Goal: Task Accomplishment & Management: Manage account settings

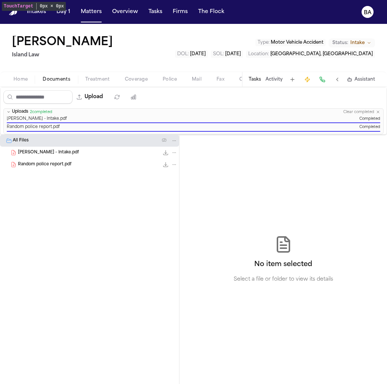
click at [137, 77] on span "Coverage" at bounding box center [136, 80] width 23 height 6
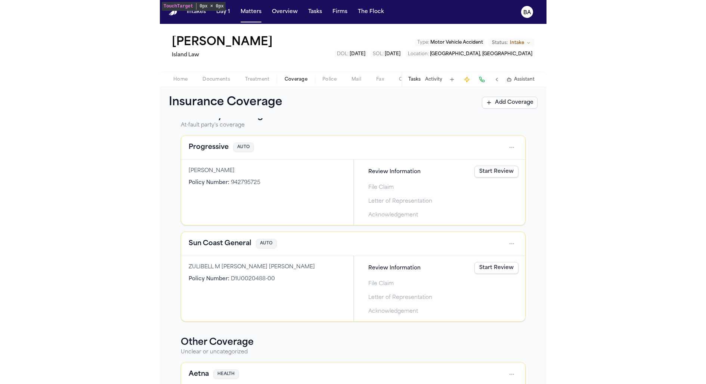
scroll to position [115, 0]
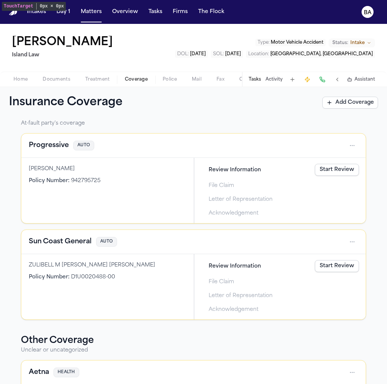
click at [250, 141] on div "Progressive AUTO" at bounding box center [193, 146] width 329 height 12
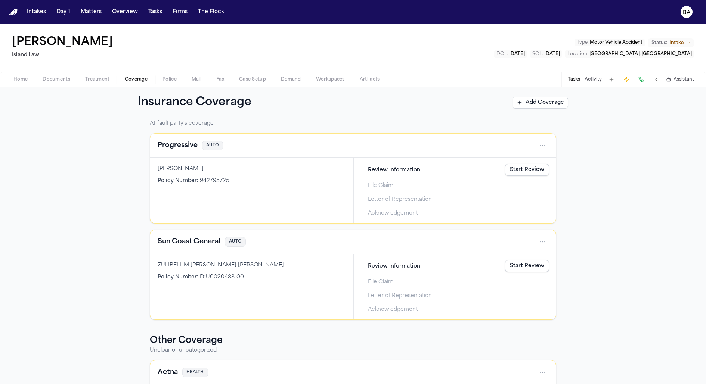
click at [386, 146] on html "Intakes Day 1 Matters Overview Tasks Firms The Flock BA Malia Kaʻuhane Island L…" at bounding box center [353, 192] width 706 height 384
click at [386, 149] on html "Intakes Day 1 Matters Overview Tasks Firms The Flock BA Malia Kaʻuhane Island L…" at bounding box center [353, 192] width 706 height 384
click at [385, 149] on div "Progressive AUTO" at bounding box center [353, 146] width 391 height 12
click at [276, 159] on div "ASHLEY ORTIZ-MARIN Policy Number : 942795725" at bounding box center [251, 190] width 203 height 65
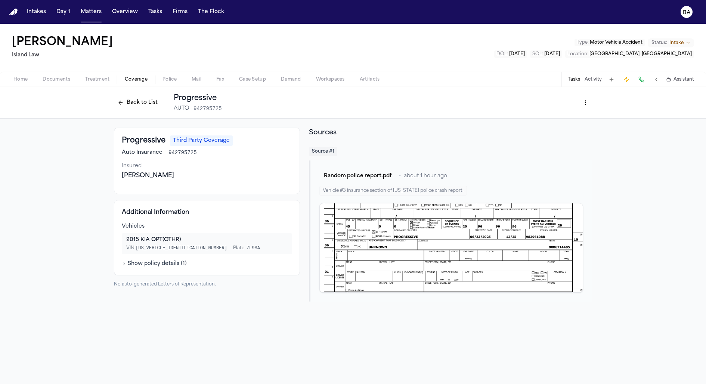
click at [386, 104] on html "Intakes Day 1 Matters Overview Tasks Firms The Flock BA Malia Kaʻuhane Island L…" at bounding box center [353, 192] width 706 height 384
click at [386, 118] on div "Edit Coverage" at bounding box center [559, 119] width 63 height 12
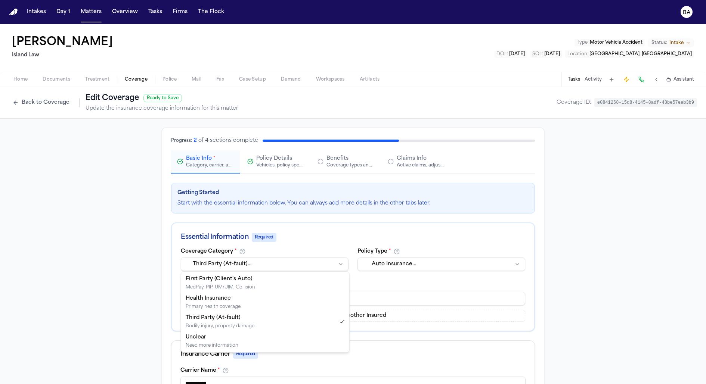
click at [236, 269] on html "Intakes Day 1 Matters Overview Tasks Firms The Flock BA Malia Kaʻuhane Island L…" at bounding box center [353, 192] width 706 height 384
select select "**********"
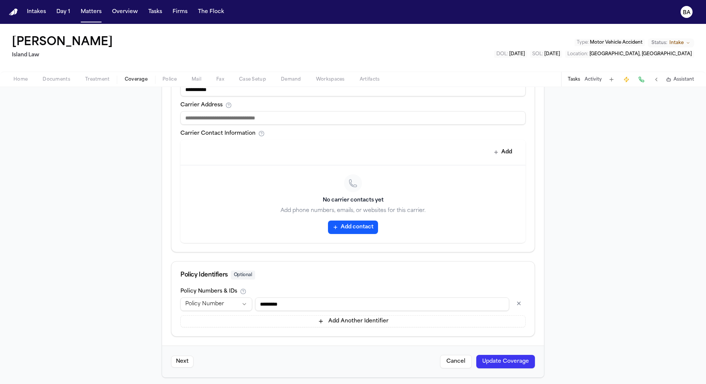
click at [386, 360] on button "Update Coverage" at bounding box center [505, 361] width 59 height 13
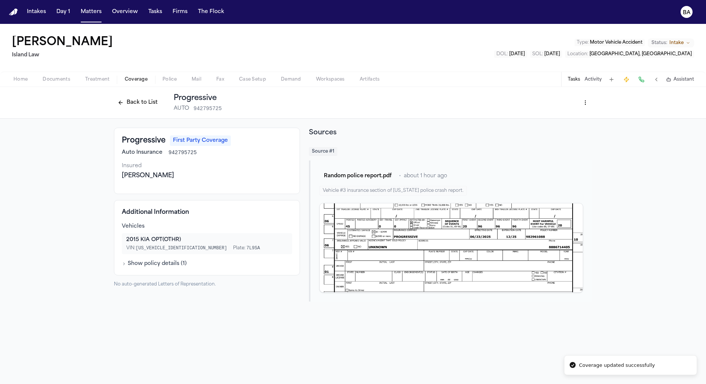
click at [123, 95] on div "Back to List Progressive AUTO 942795725" at bounding box center [168, 102] width 108 height 19
click at [127, 102] on button "Back to List" at bounding box center [137, 103] width 47 height 12
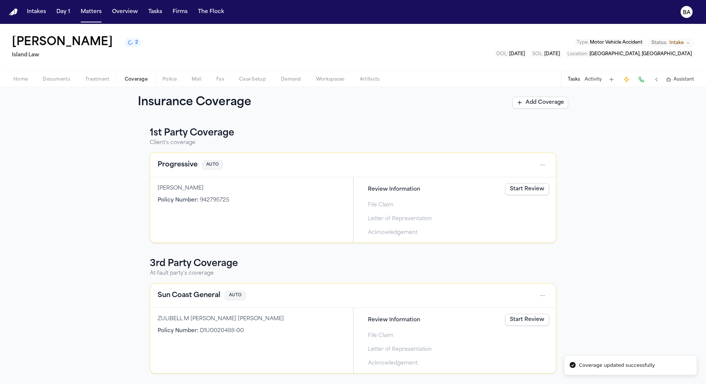
click at [386, 170] on div "Progressive AUTO" at bounding box center [353, 165] width 391 height 12
click at [386, 188] on link "Start Review" at bounding box center [527, 189] width 44 height 12
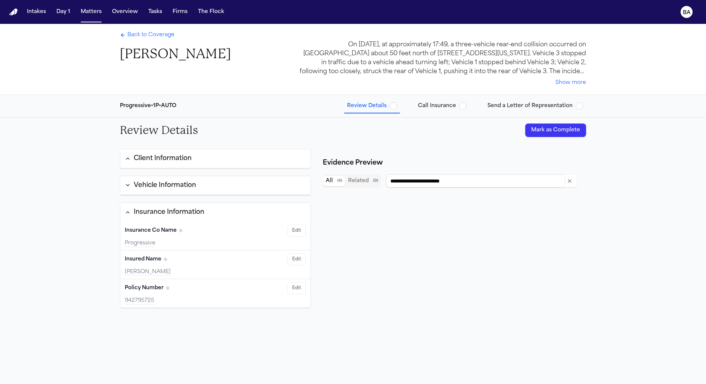
click at [223, 156] on button "Client Information" at bounding box center [215, 158] width 190 height 19
click at [209, 186] on button "Vehicle Information" at bounding box center [215, 186] width 190 height 19
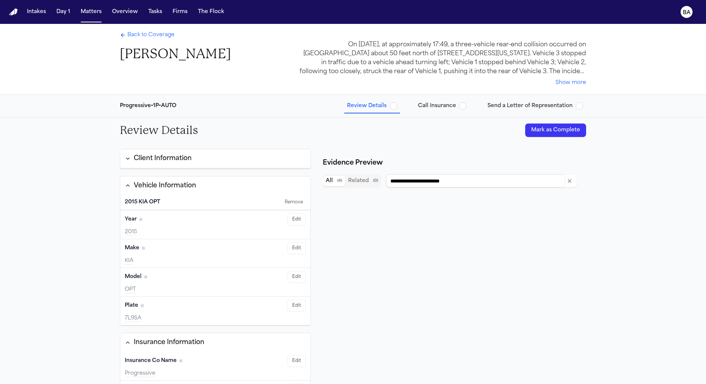
click at [208, 163] on button "Client Information" at bounding box center [215, 158] width 190 height 19
click at [190, 182] on div "Vehicle Information" at bounding box center [165, 186] width 62 height 10
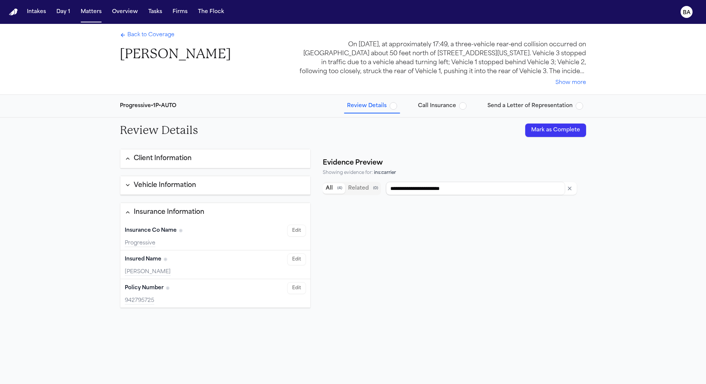
click at [185, 185] on div "Vehicle Information" at bounding box center [165, 186] width 62 height 10
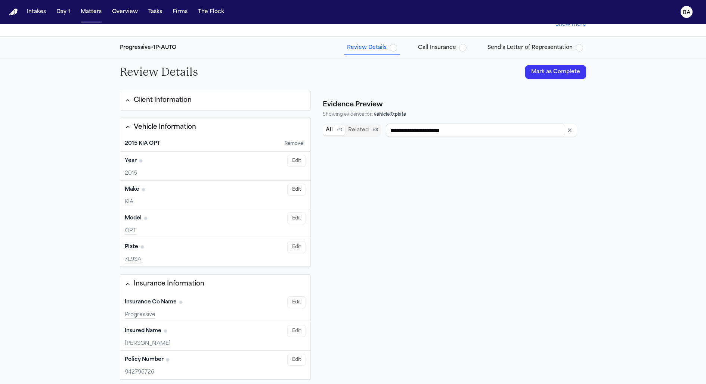
scroll to position [80, 0]
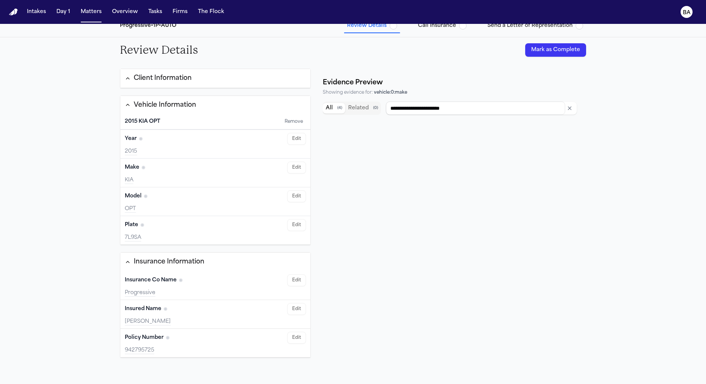
click at [386, 109] on icon "Clear input" at bounding box center [569, 108] width 3 height 3
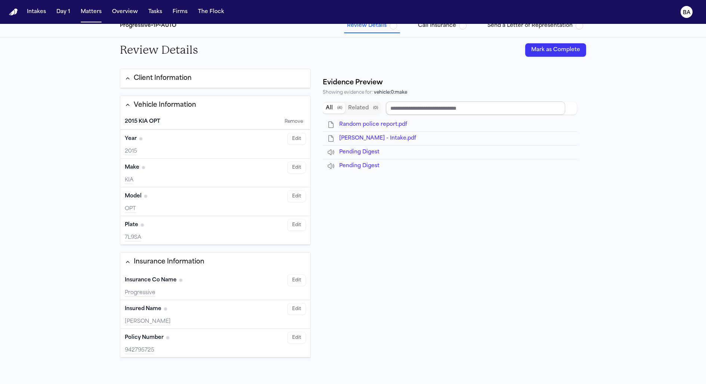
click at [386, 109] on input "Search references" at bounding box center [475, 108] width 179 height 13
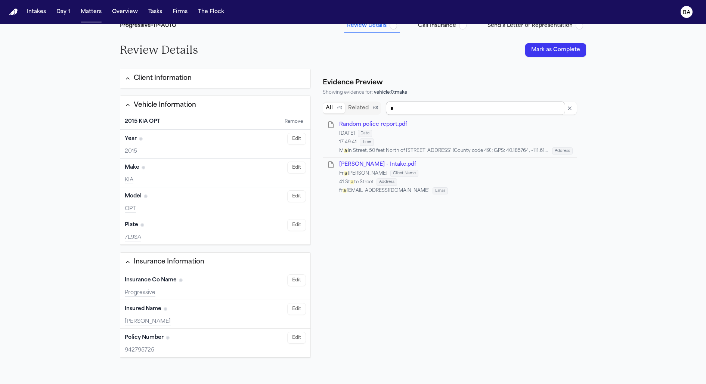
type input "**"
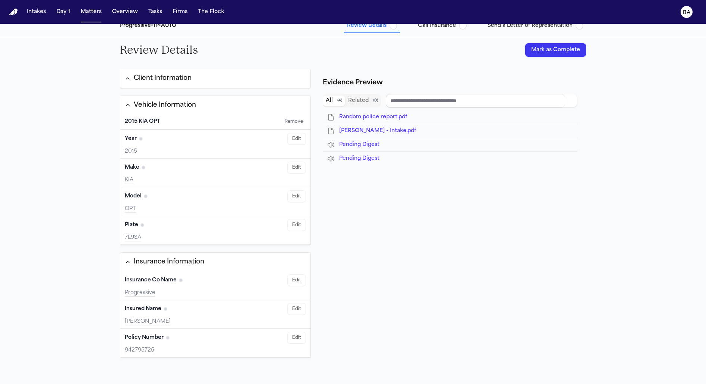
click at [175, 78] on div "Client Information" at bounding box center [163, 79] width 58 height 10
click at [167, 72] on button "Client Information" at bounding box center [215, 78] width 190 height 19
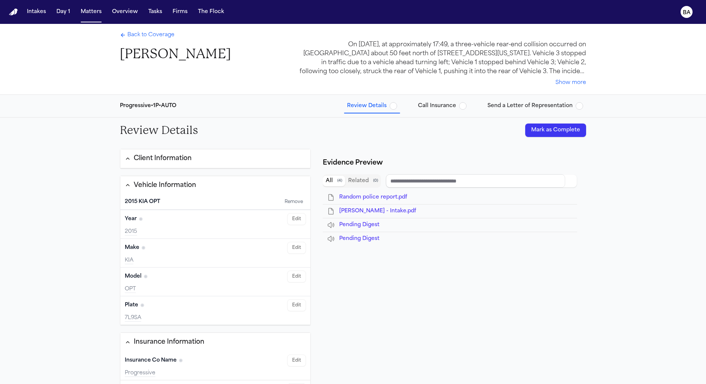
click at [386, 109] on span "Call Insurance" at bounding box center [437, 105] width 38 height 7
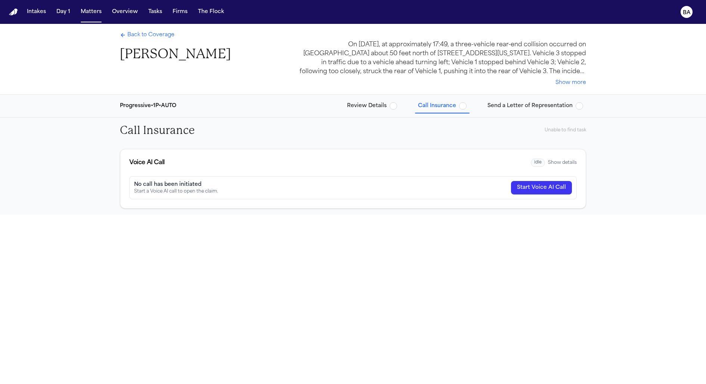
click at [386, 92] on div "Back to Coverage Malia Kaʻuhane On July 10, 2025, at approximately 17:49, a thr…" at bounding box center [353, 59] width 478 height 71
click at [386, 108] on span "Send a Letter of Representation" at bounding box center [529, 105] width 85 height 7
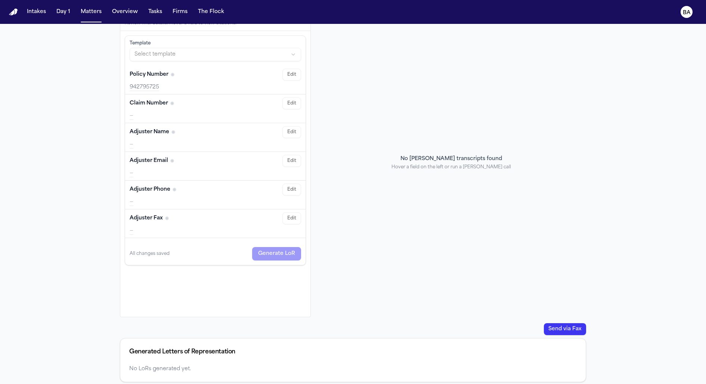
scroll to position [144, 0]
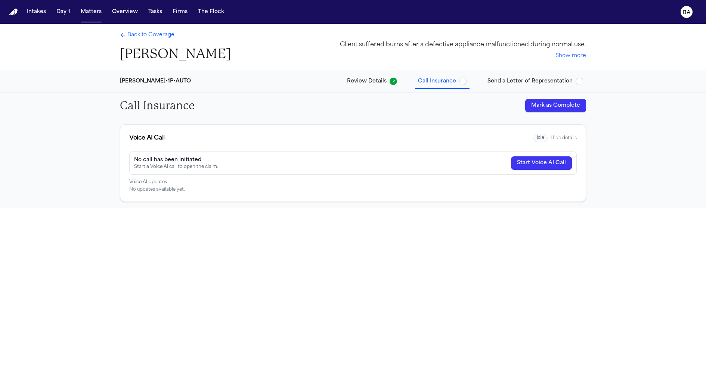
click at [512, 82] on span "Send a Letter of Representation" at bounding box center [529, 81] width 85 height 7
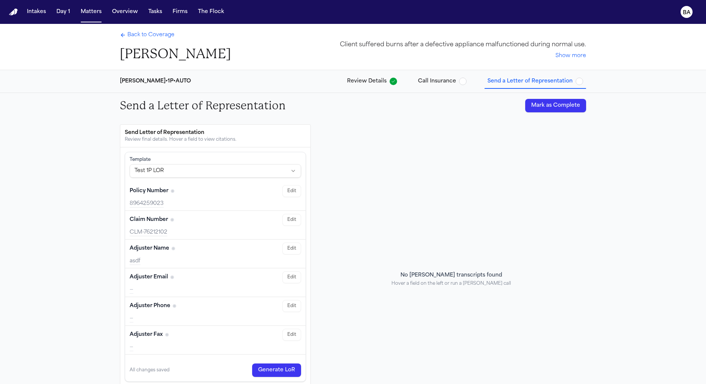
click at [272, 173] on html "Intakes Day 1 Matters Overview Tasks Firms The Flock BA Back to Coverage [PERSO…" at bounding box center [353, 192] width 706 height 384
click at [278, 132] on html "Intakes Day 1 Matters Overview Tasks Firms The Flock BA Back to Coverage [PERSO…" at bounding box center [353, 192] width 706 height 384
click at [187, 134] on div "Send Letter of Representation" at bounding box center [215, 132] width 181 height 7
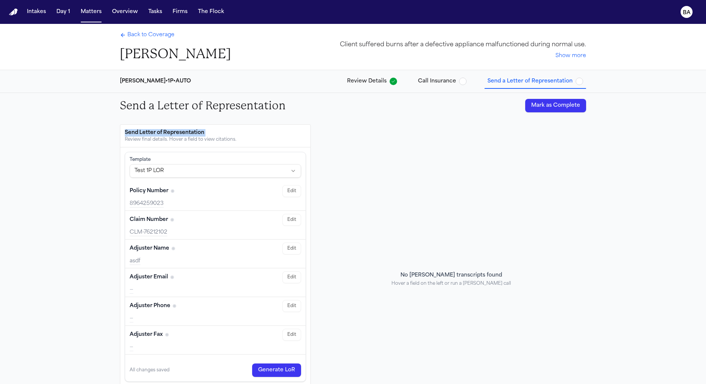
copy div "Send Letter of Representation"
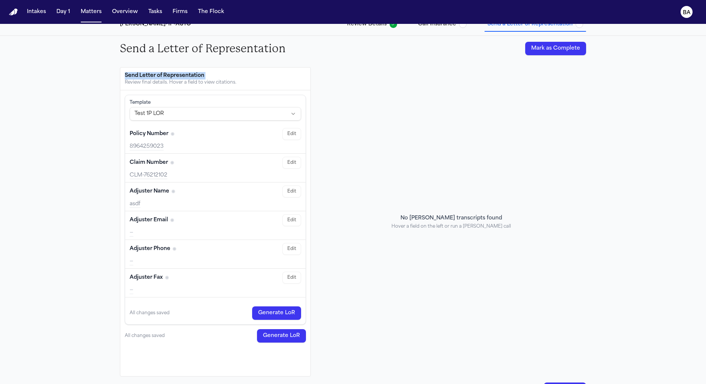
scroll to position [217, 0]
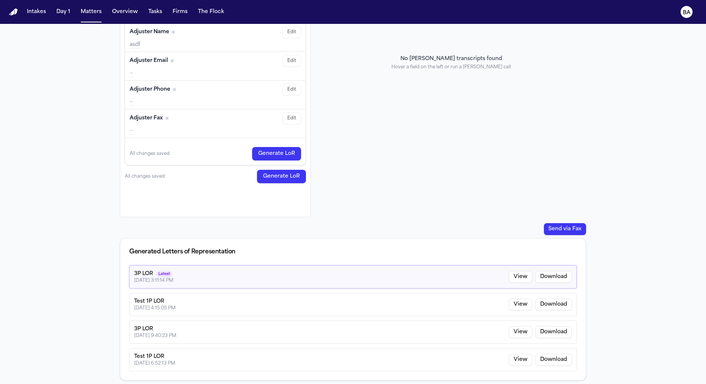
click at [574, 226] on button "Send via Fax" at bounding box center [565, 229] width 42 height 12
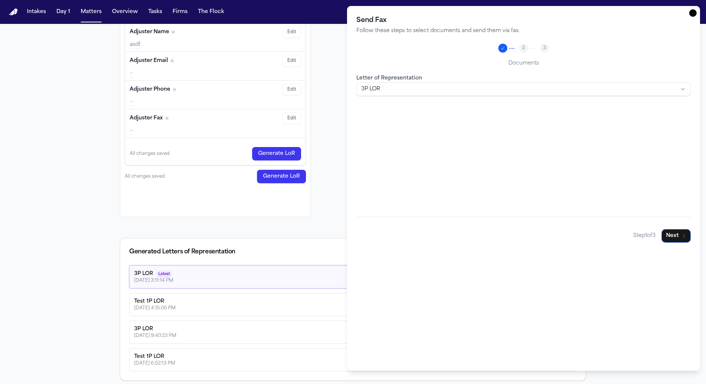
click at [489, 81] on div "Letter of Representation 3P LOR" at bounding box center [523, 85] width 334 height 22
click at [489, 93] on body "Intakes Day 1 Matters Overview Tasks Firms The Flock BA Back to Coverage Alex G…" at bounding box center [353, 192] width 706 height 384
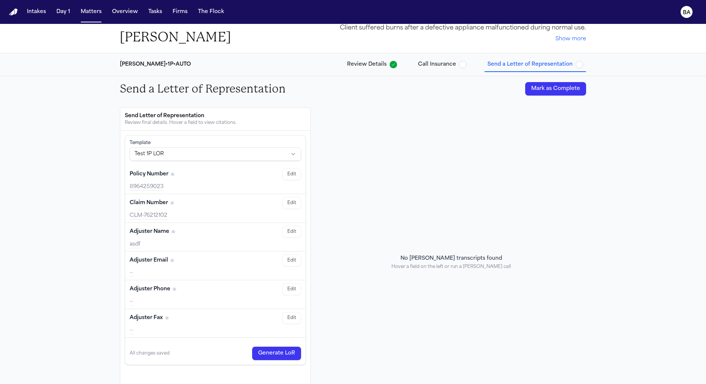
scroll to position [14, 0]
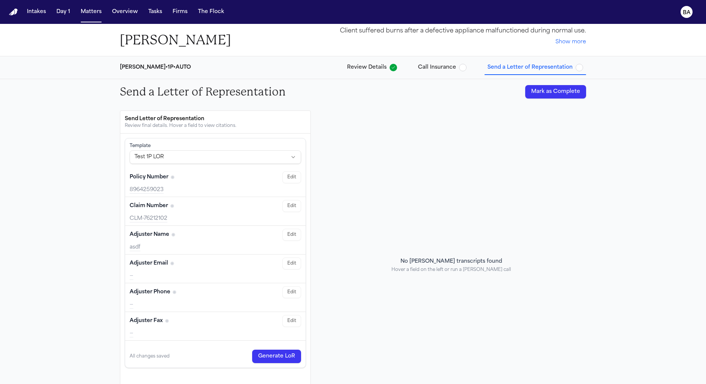
click at [382, 75] on div "Harris-Stewart • 1P • AUTO Review Details Call Insurance Send a Letter of Repre…" at bounding box center [353, 67] width 478 height 22
click at [375, 64] on span "Review Details" at bounding box center [367, 67] width 40 height 7
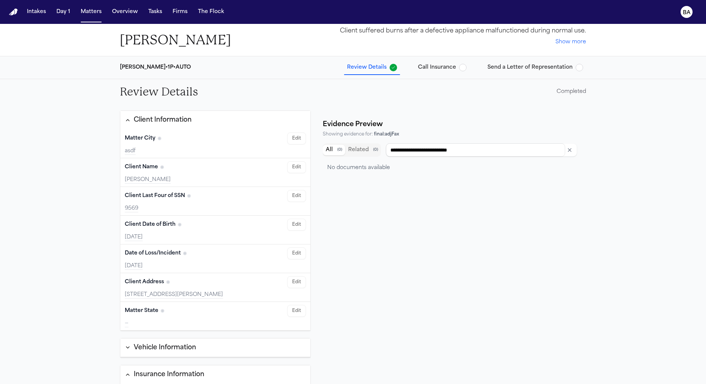
click at [446, 64] on span "Call Insurance" at bounding box center [437, 67] width 38 height 7
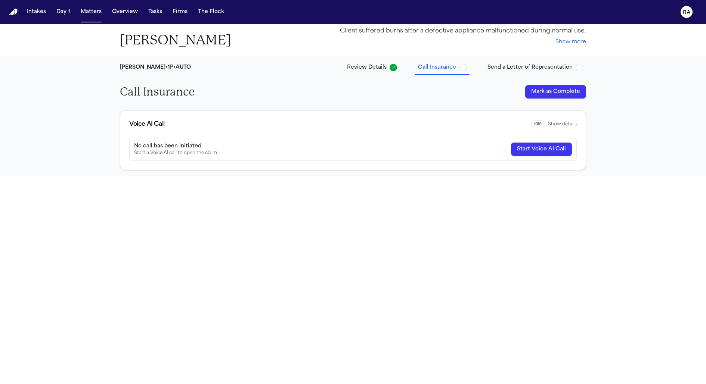
click at [534, 79] on div "Call Insurance Mark as Complete" at bounding box center [353, 91] width 478 height 25
click at [373, 69] on span "Review Details" at bounding box center [367, 67] width 40 height 7
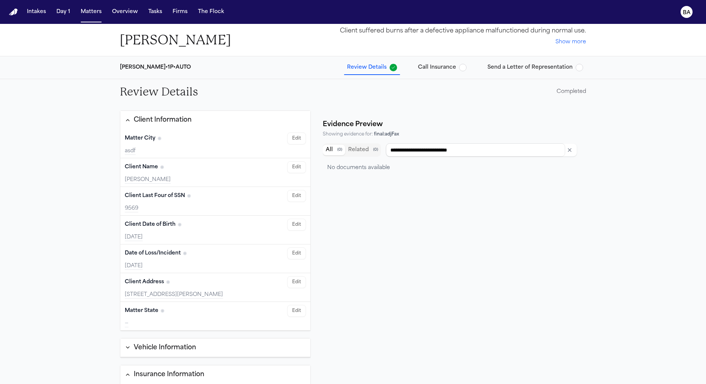
click at [452, 66] on span "Call Insurance" at bounding box center [437, 67] width 38 height 7
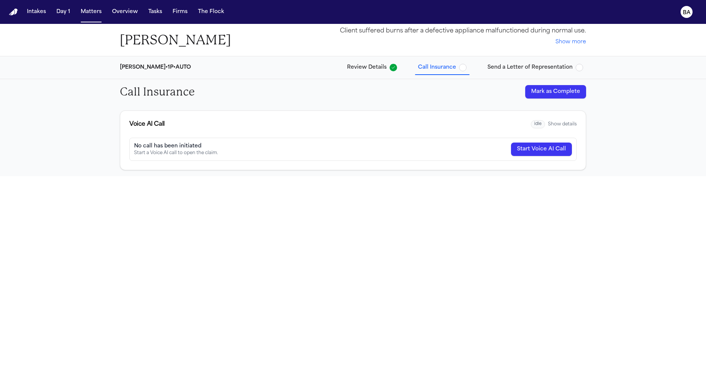
click at [540, 70] on span "Send a Letter of Representation" at bounding box center [529, 67] width 85 height 7
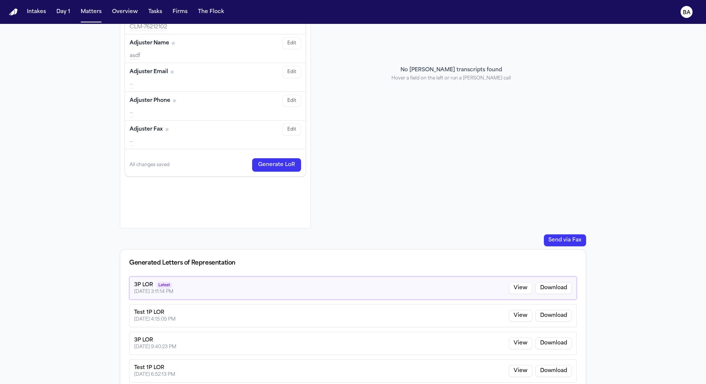
scroll to position [217, 0]
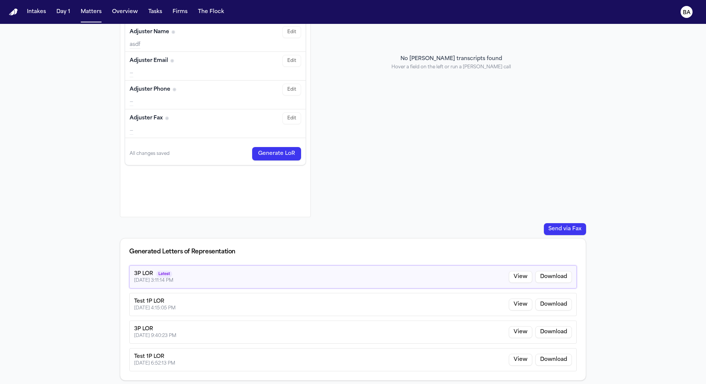
click at [567, 235] on div "Send Letter of Representation Review final details. Hover a field to view citat…" at bounding box center [353, 144] width 478 height 485
click at [567, 231] on button "Send via Fax" at bounding box center [565, 229] width 42 height 12
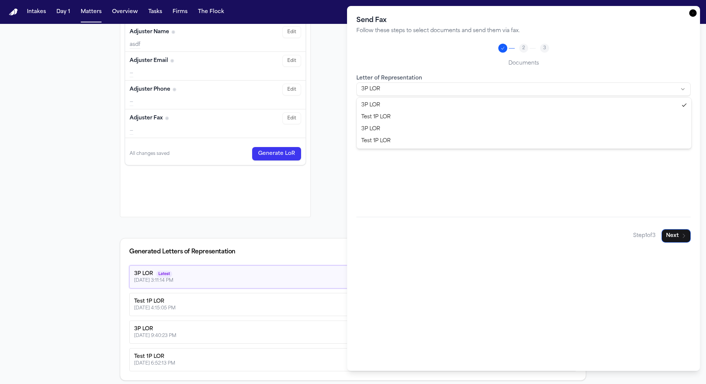
click at [489, 86] on body "Intakes Day 1 Matters Overview Tasks Firms The Flock BA Back to Coverage Alex G…" at bounding box center [353, 192] width 706 height 384
click at [673, 231] on button "Next" at bounding box center [675, 235] width 29 height 13
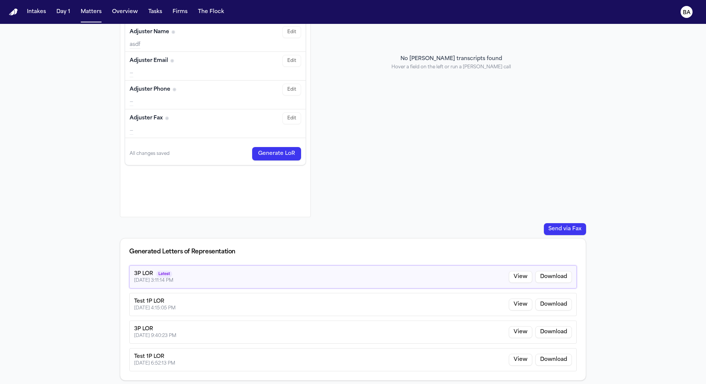
click at [295, 115] on button "Edit" at bounding box center [291, 118] width 19 height 12
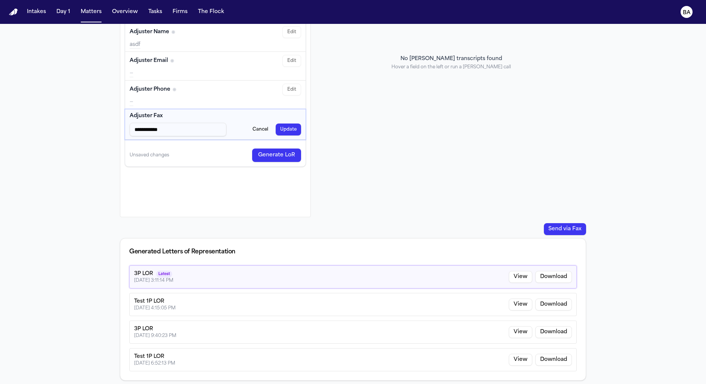
type input "**********"
click at [286, 128] on button "Update" at bounding box center [288, 130] width 25 height 12
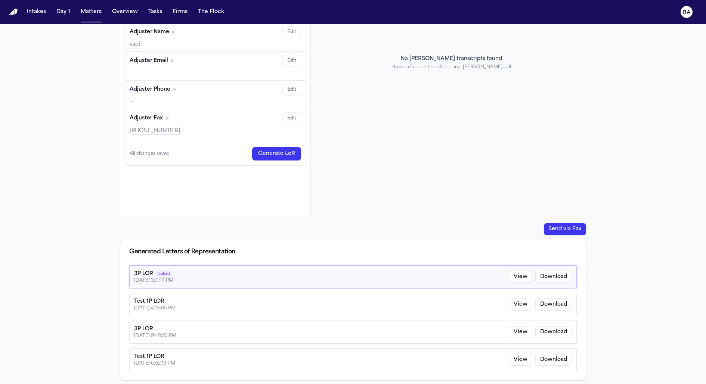
click at [330, 157] on div "No Bland transcripts found Hover a field on the left or run a Bland call" at bounding box center [451, 63] width 269 height 310
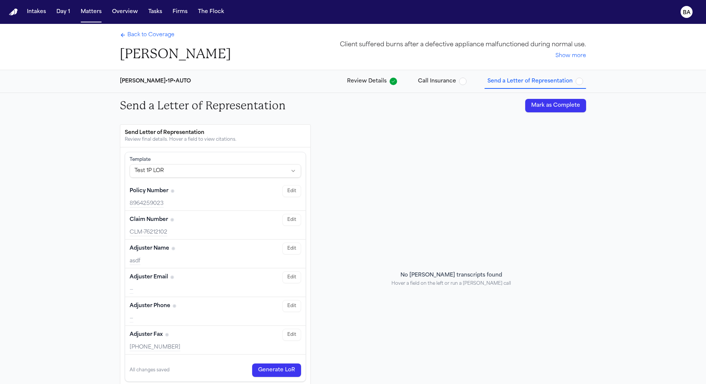
scroll to position [217, 0]
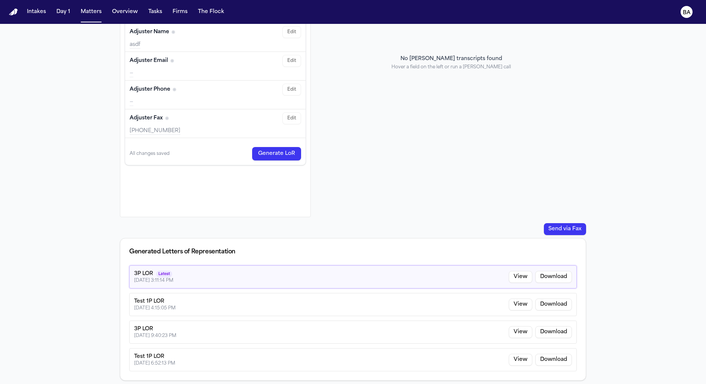
click at [560, 230] on button "Send via Fax" at bounding box center [565, 229] width 42 height 12
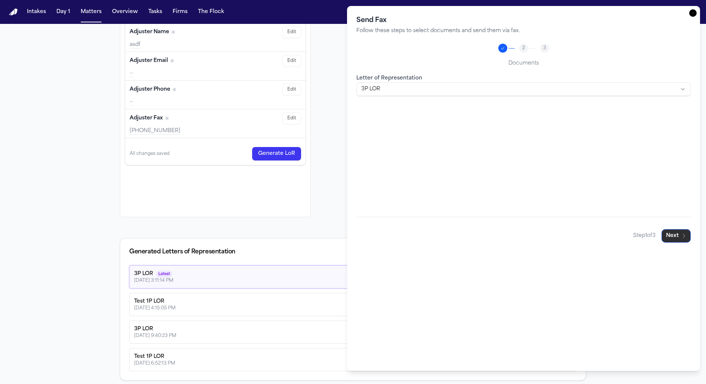
click at [678, 237] on button "Next" at bounding box center [675, 235] width 29 height 13
click at [530, 85] on div "Fax Number Enter a valid fax number with country code (e.g., +1 for US numbers)." at bounding box center [523, 93] width 334 height 38
click at [528, 91] on input "Fax Number" at bounding box center [523, 93] width 334 height 13
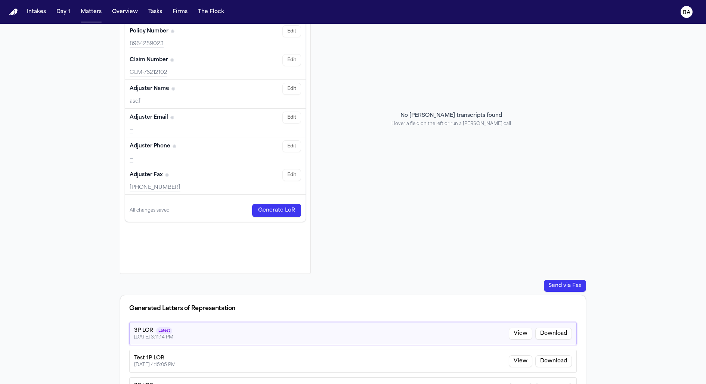
scroll to position [166, 0]
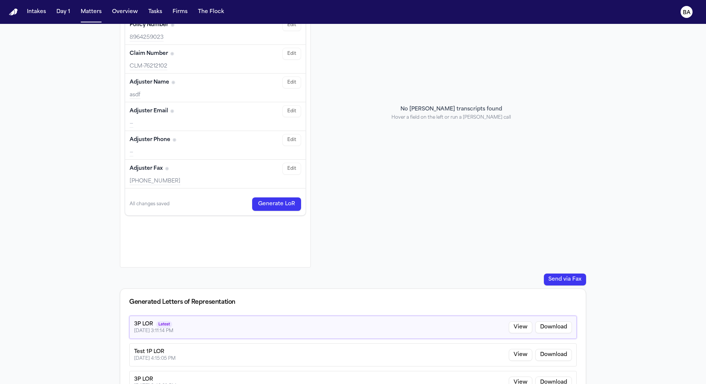
click at [566, 277] on button "Send via Fax" at bounding box center [565, 280] width 42 height 12
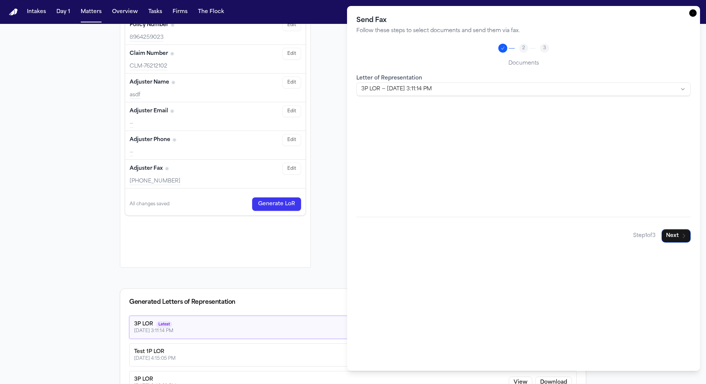
click at [423, 93] on body "Intakes Day 1 Matters Overview Tasks Firms The Flock BA Back to Coverage Alex G…" at bounding box center [353, 192] width 706 height 384
click at [669, 235] on button "Next" at bounding box center [675, 235] width 29 height 13
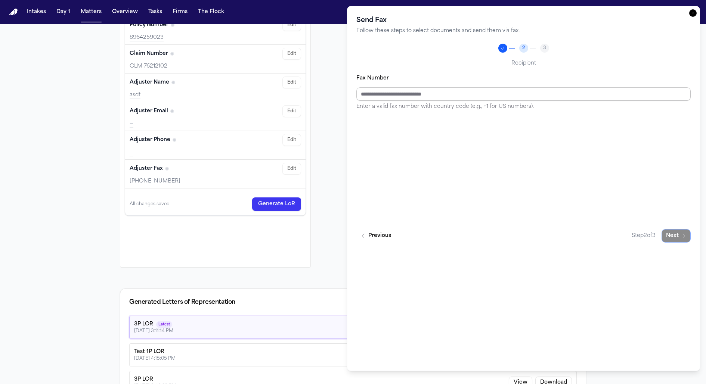
click at [431, 99] on input "Fax Number" at bounding box center [523, 93] width 334 height 13
type input "**********"
click at [676, 234] on button "Next" at bounding box center [675, 235] width 29 height 13
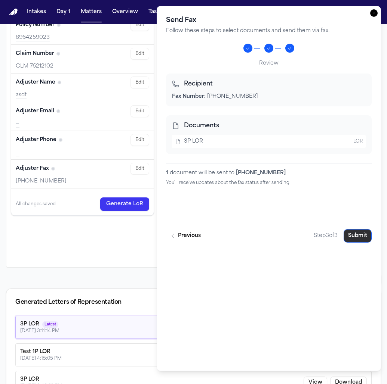
click at [357, 237] on button "Submit" at bounding box center [357, 235] width 28 height 13
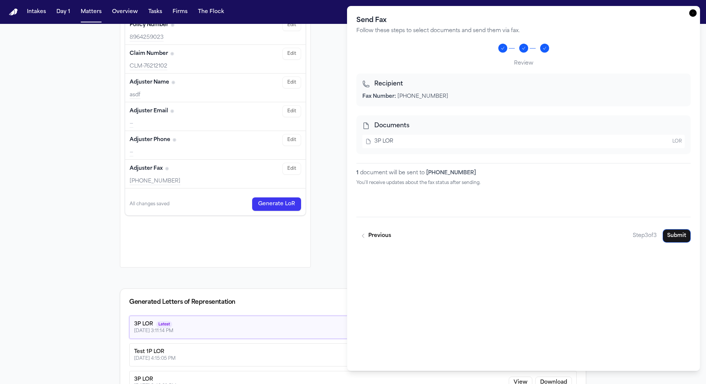
click at [695, 15] on icon "button" at bounding box center [692, 12] width 7 height 7
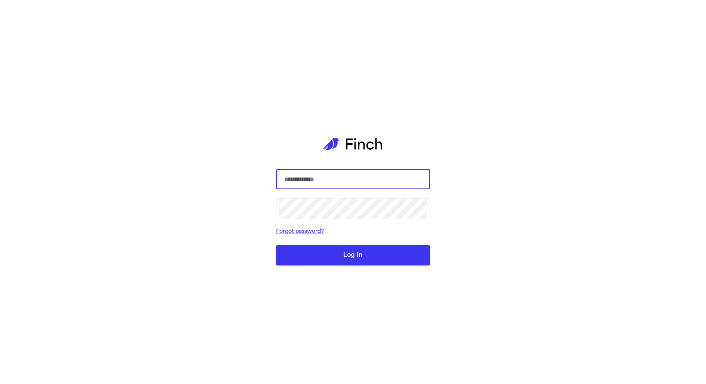
click at [0, 384] on com-1password-button at bounding box center [0, 384] width 0 height 0
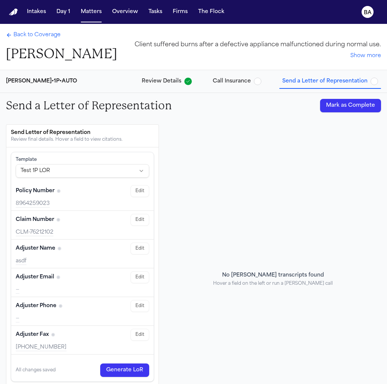
scroll to position [217, 0]
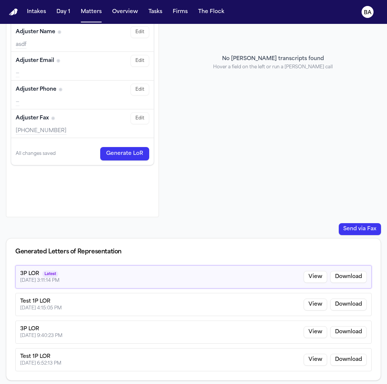
click at [358, 229] on button "Send via Fax" at bounding box center [359, 229] width 42 height 12
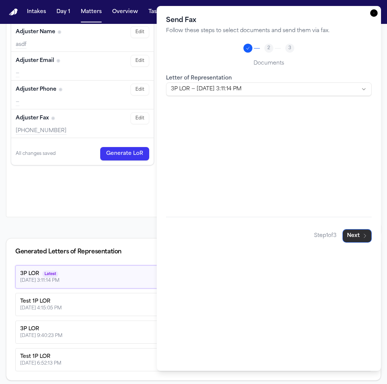
click at [354, 238] on button "Next" at bounding box center [356, 235] width 29 height 13
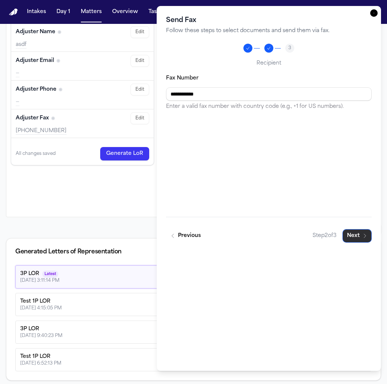
click at [359, 235] on button "Next" at bounding box center [356, 235] width 29 height 13
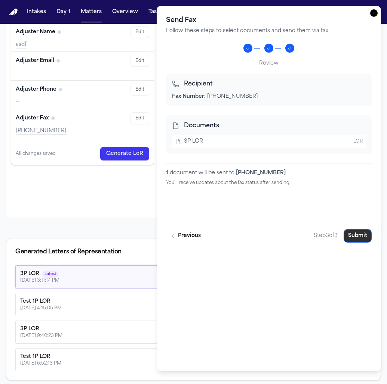
click at [355, 236] on button "Submit" at bounding box center [357, 235] width 28 height 13
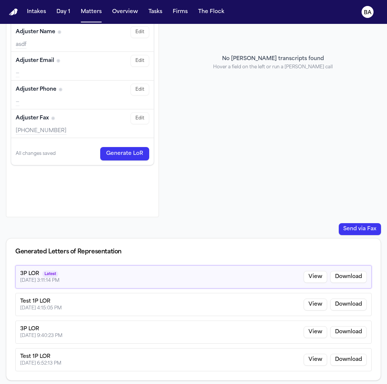
click at [127, 148] on button "Generate LoR" at bounding box center [124, 153] width 49 height 13
click at [361, 229] on button "Send via Fax" at bounding box center [359, 229] width 42 height 12
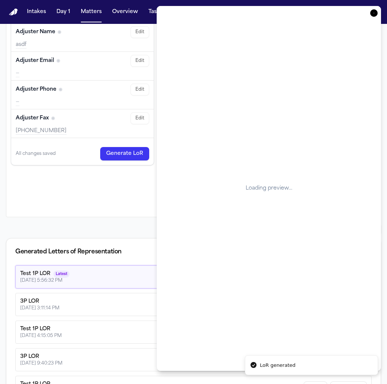
click at [376, 15] on icon "button" at bounding box center [373, 12] width 7 height 7
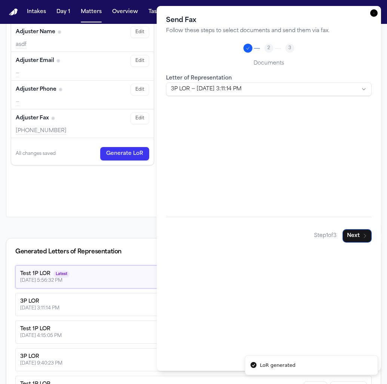
click at [330, 89] on body "LoR generated Intakes Day 1 Matters Overview Tasks Firms The Flock BA Back to C…" at bounding box center [193, 192] width 387 height 384
click at [356, 236] on button "Next" at bounding box center [356, 235] width 29 height 13
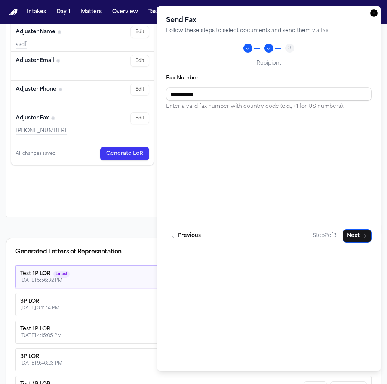
click at [352, 234] on button "Next" at bounding box center [356, 235] width 29 height 13
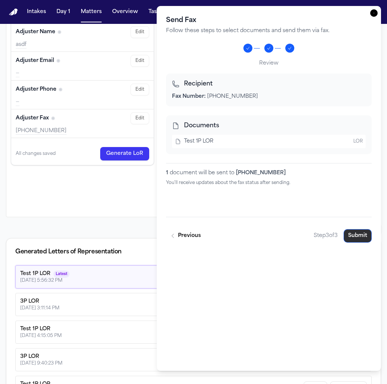
click at [354, 236] on button "Submit" at bounding box center [357, 235] width 28 height 13
click at [372, 9] on icon "button" at bounding box center [373, 12] width 7 height 7
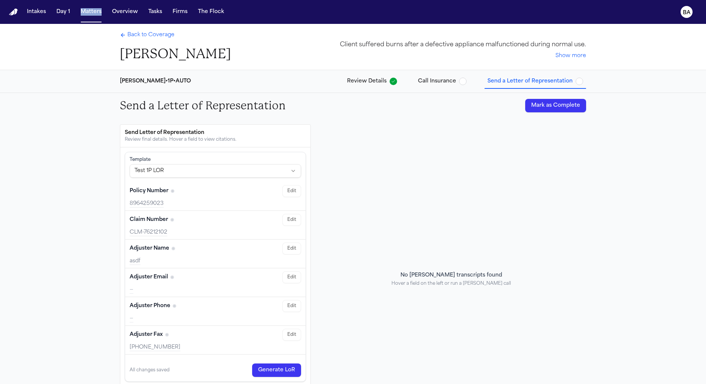
scroll to position [244, 0]
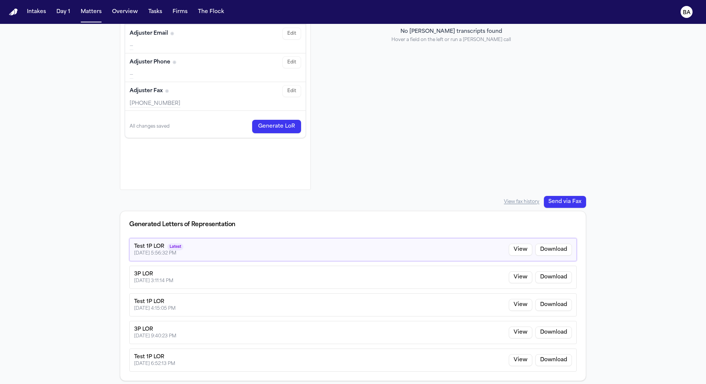
click at [453, 194] on div "Send Letter of Representation Review final details. Hover a field to view citat…" at bounding box center [353, 131] width 478 height 513
click at [512, 199] on link "View fax history" at bounding box center [521, 202] width 35 height 6
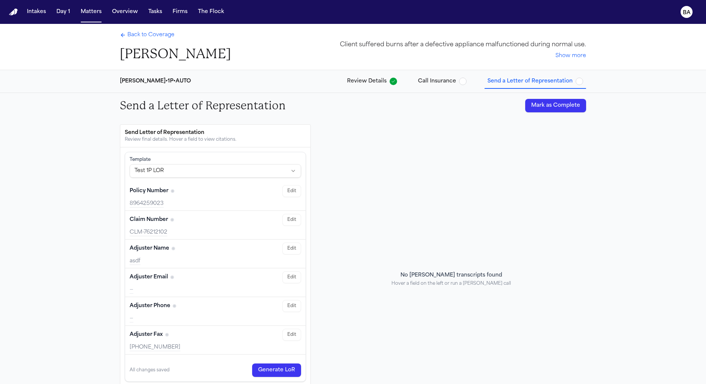
click at [553, 106] on button "Mark as Complete" at bounding box center [555, 105] width 61 height 13
click at [445, 75] on button "Call Insurance" at bounding box center [442, 81] width 55 height 13
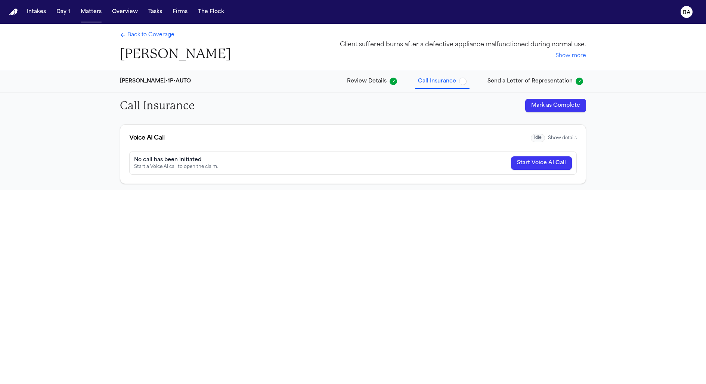
click at [124, 36] on icon "Back to Coverage" at bounding box center [123, 35] width 6 height 6
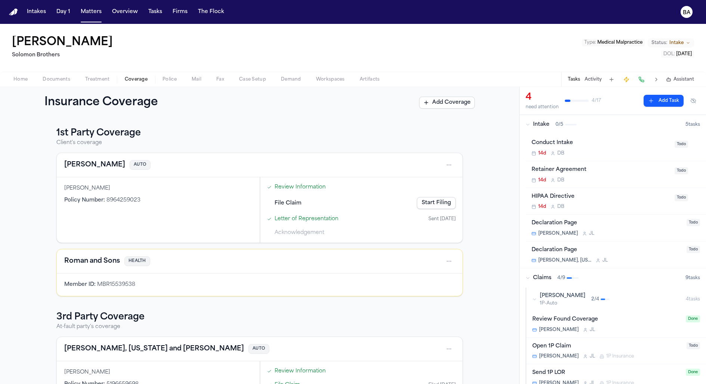
scroll to position [50, 0]
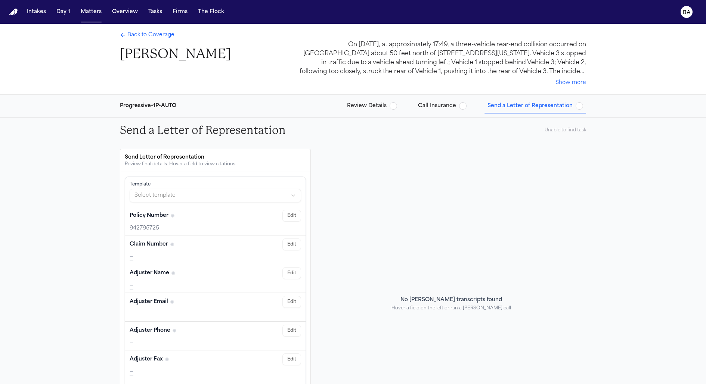
scroll to position [144, 0]
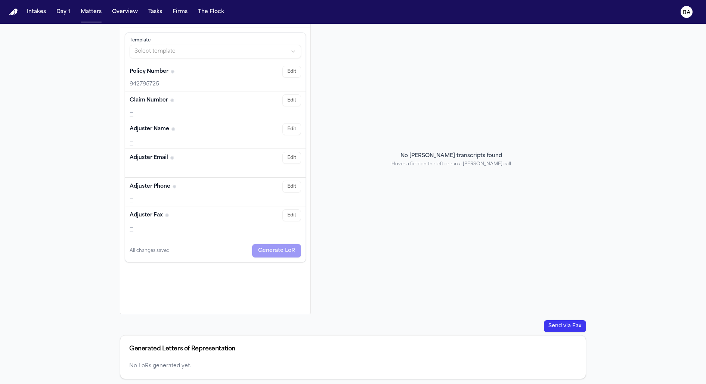
click at [554, 325] on button "Send via Fax" at bounding box center [565, 326] width 42 height 12
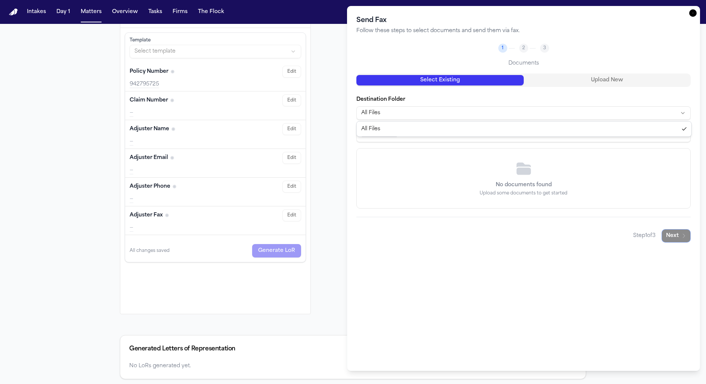
click at [393, 111] on body "Intakes Day 1 Matters Overview Tasks Firms The Flock BA Back to Coverage Malia …" at bounding box center [353, 192] width 706 height 384
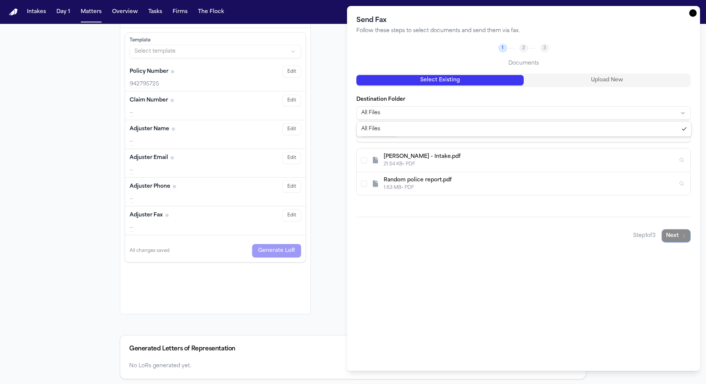
click at [318, 221] on div at bounding box center [353, 192] width 706 height 384
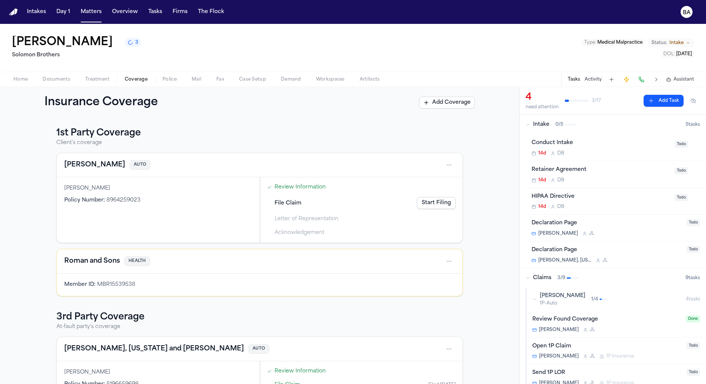
click at [61, 84] on span "button" at bounding box center [56, 83] width 37 height 1
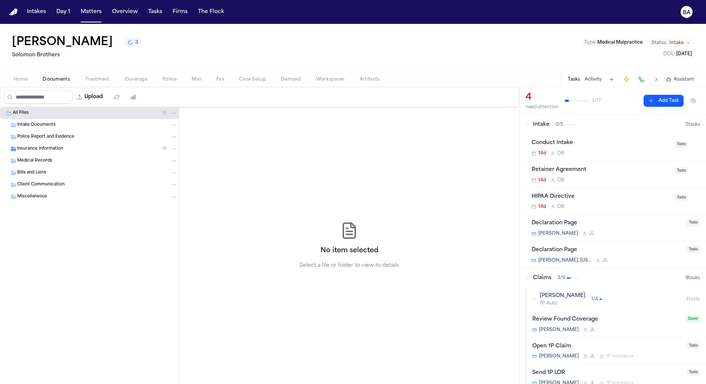
click at [67, 196] on div "Miscellaneous" at bounding box center [97, 196] width 160 height 7
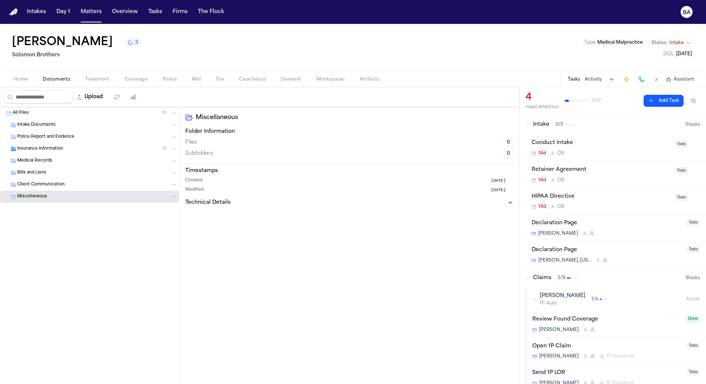
click at [61, 187] on span "Client Communication" at bounding box center [40, 185] width 47 height 6
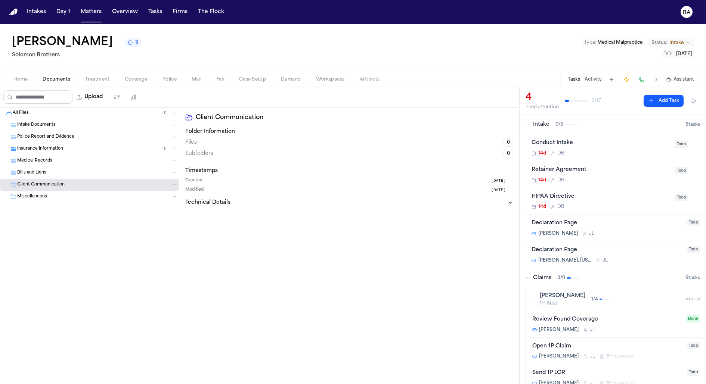
click at [58, 174] on div "Bills and Liens" at bounding box center [97, 173] width 160 height 7
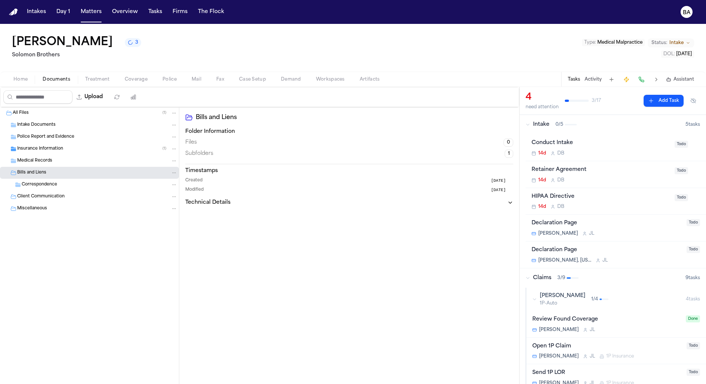
click at [53, 158] on div "Medical Records" at bounding box center [97, 161] width 160 height 7
click at [52, 143] on div "Insurance Information ( 1 )" at bounding box center [89, 149] width 179 height 12
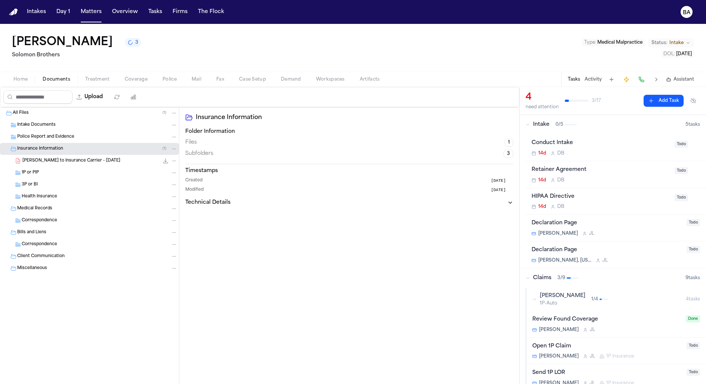
click at [52, 131] on div "Police Report and Evidence" at bounding box center [89, 137] width 179 height 12
click at [57, 161] on span "[PERSON_NAME] to Insurance Carrier - [DATE]" at bounding box center [71, 161] width 98 height 6
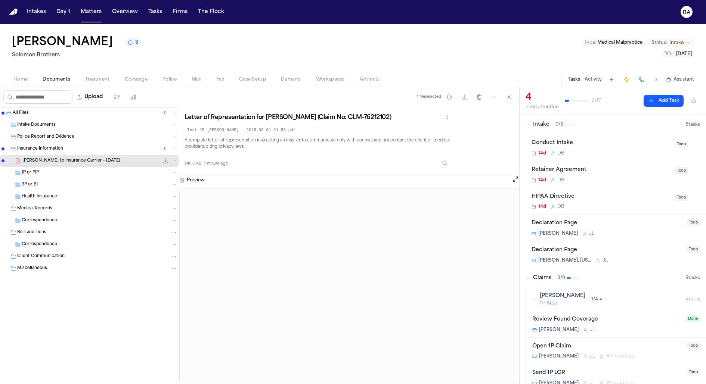
click at [105, 134] on div "Police Report and Evidence" at bounding box center [97, 137] width 160 height 7
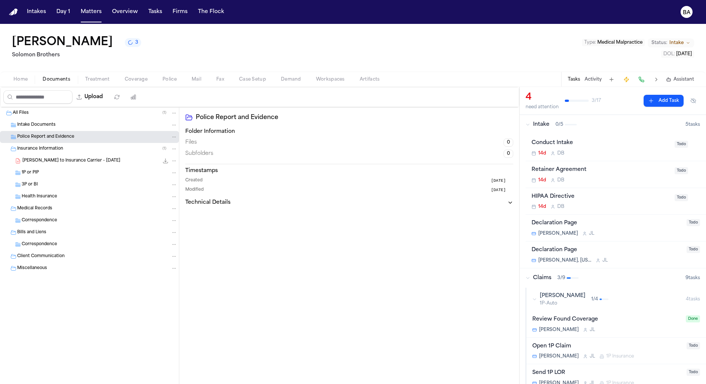
click at [96, 124] on div "Intake Documents" at bounding box center [97, 125] width 160 height 7
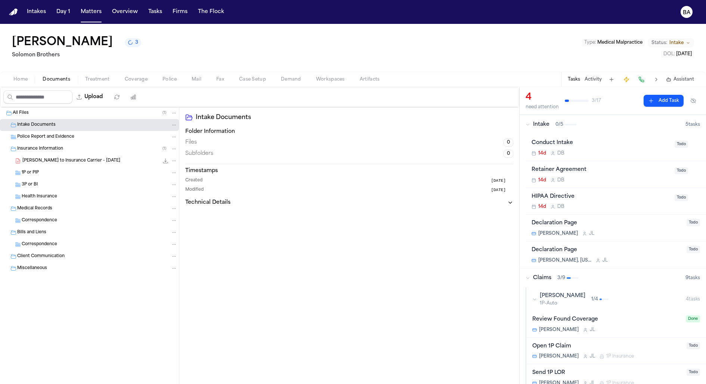
click at [93, 159] on span "[PERSON_NAME] to Insurance Carrier - [DATE]" at bounding box center [71, 161] width 98 height 6
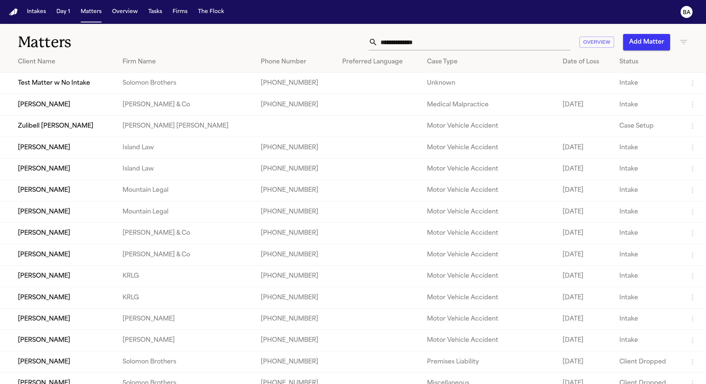
click at [422, 37] on input "text" at bounding box center [474, 42] width 193 height 16
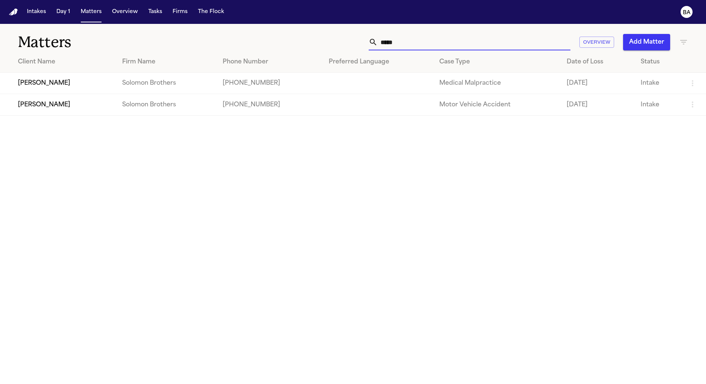
type input "****"
click at [78, 85] on td "[PERSON_NAME]" at bounding box center [58, 83] width 116 height 21
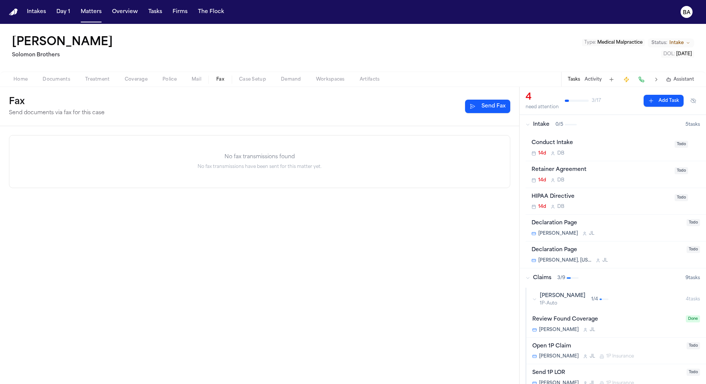
click at [218, 77] on span "Fax" at bounding box center [220, 80] width 8 height 6
click at [267, 208] on div "No fax transmissions found No fax transmissions have been sent for this matter …" at bounding box center [259, 255] width 519 height 258
click at [260, 154] on div "No fax transmissions found" at bounding box center [259, 157] width 500 height 7
click at [130, 79] on span "Coverage" at bounding box center [136, 80] width 23 height 6
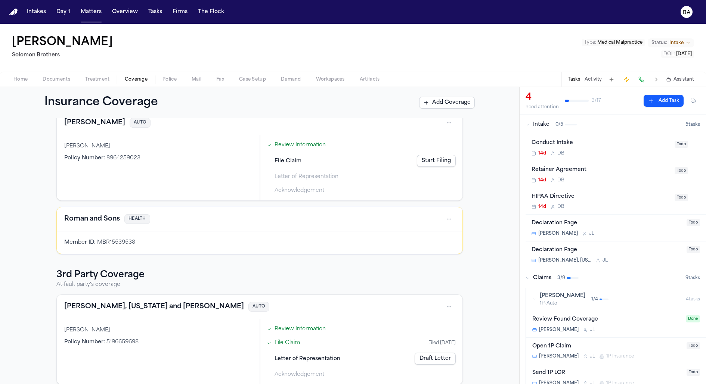
scroll to position [50, 0]
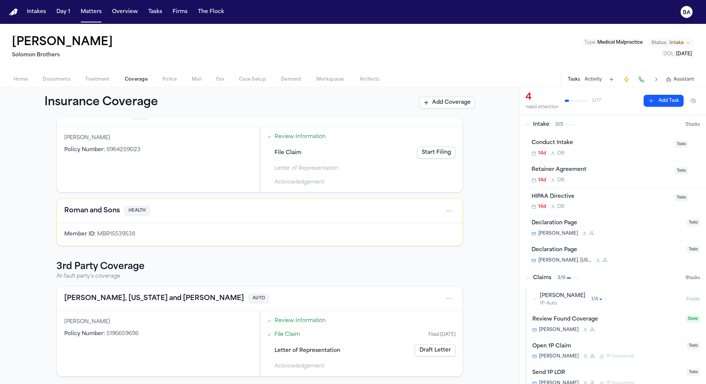
click at [299, 36] on div "[PERSON_NAME] [PERSON_NAME] Type : Medical Malpractice Status: Intake DOL : [DA…" at bounding box center [353, 48] width 706 height 48
